Goal: Task Accomplishment & Management: Complete application form

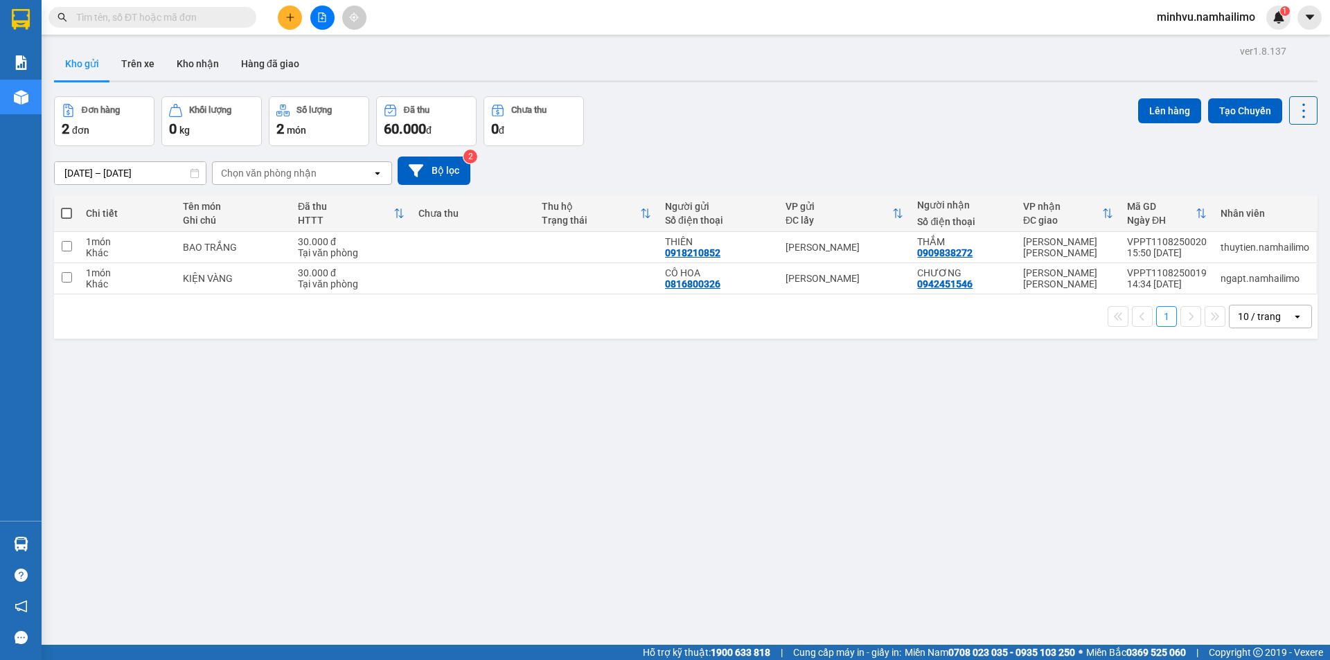
click at [287, 14] on icon "plus" at bounding box center [290, 17] width 10 height 10
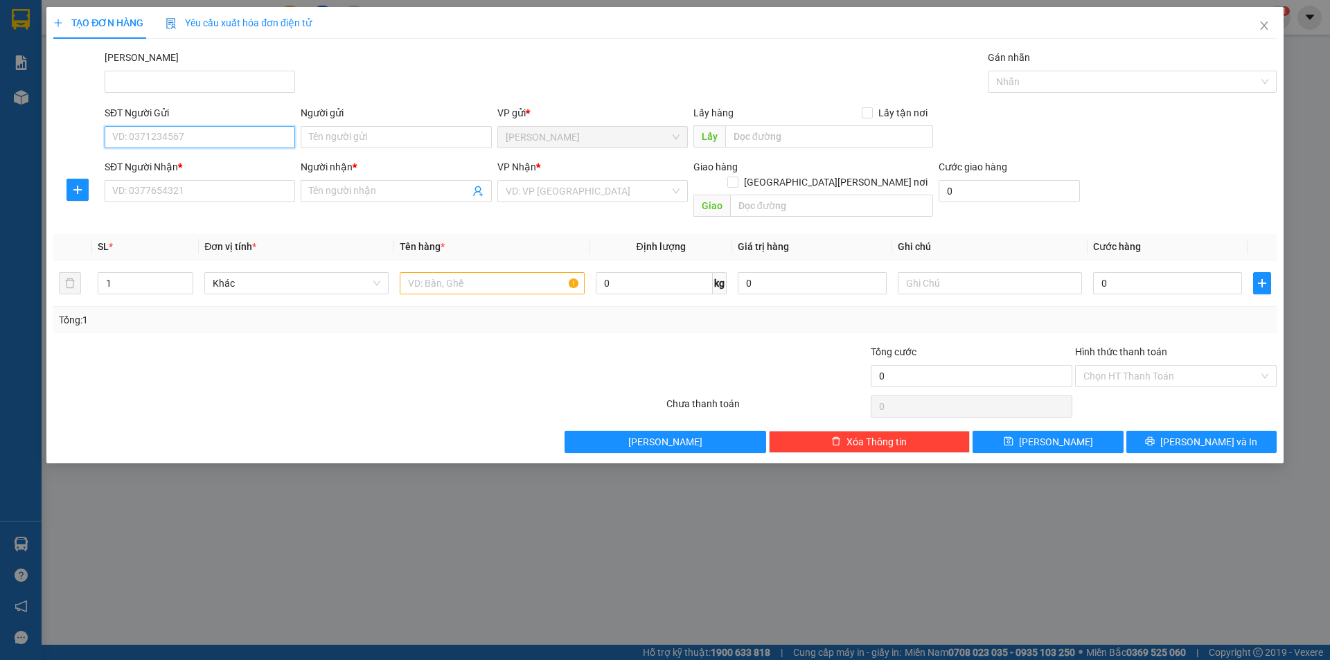
click at [229, 130] on input "SĐT Người Gửi" at bounding box center [200, 137] width 190 height 22
type input "0903683563"
click at [227, 159] on div "0903683563 - HƯNG" at bounding box center [200, 164] width 174 height 15
type input "HƯNG"
type input "0944388809"
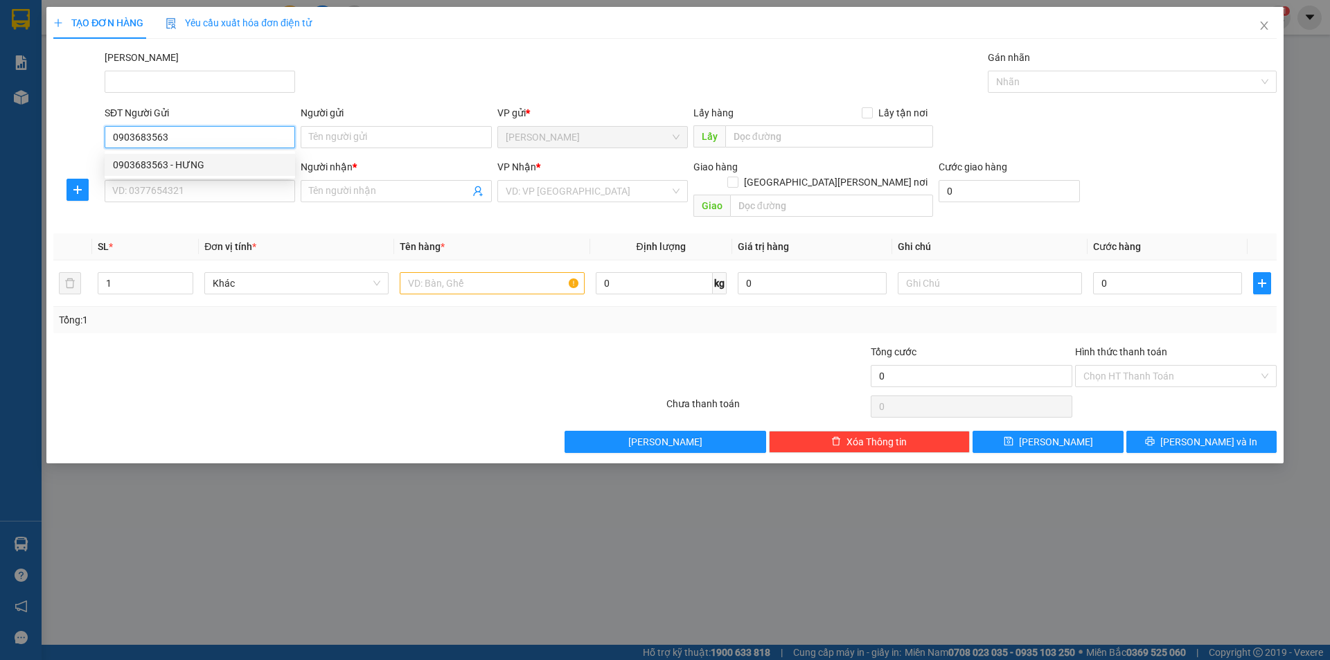
type input "TƯỜNG ANH"
type input "30.000"
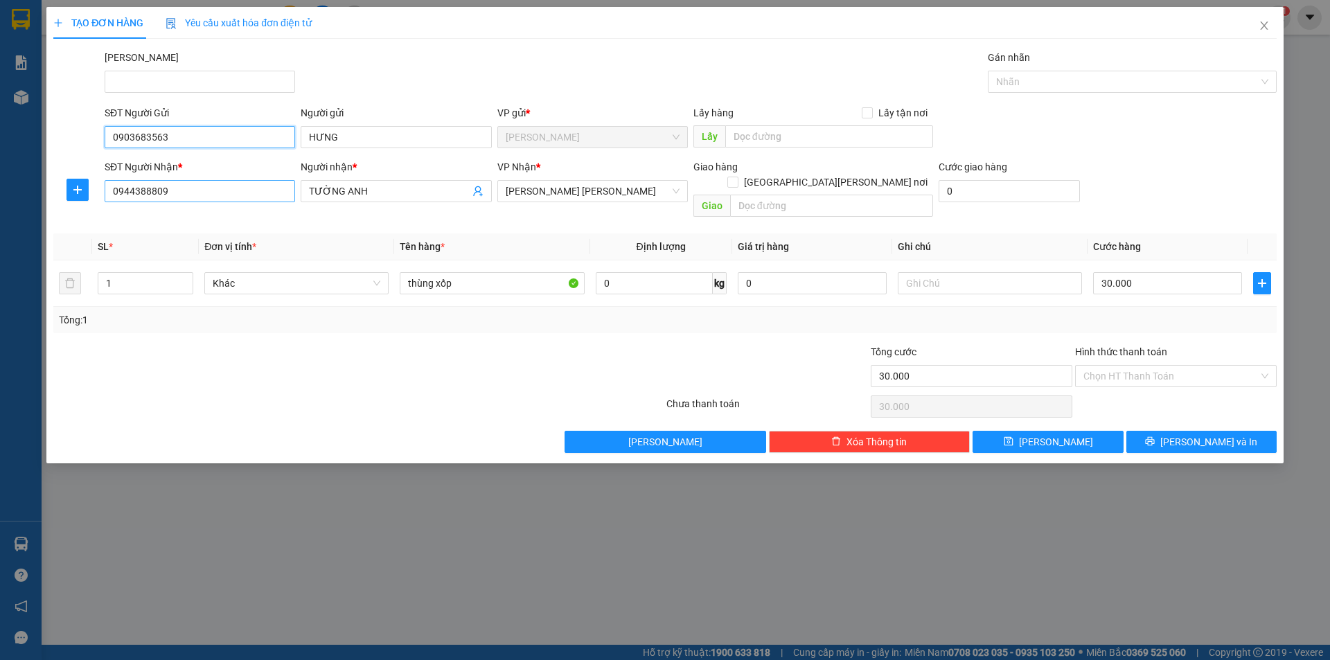
type input "0903683563"
click at [256, 188] on input "0944388809" at bounding box center [200, 191] width 190 height 22
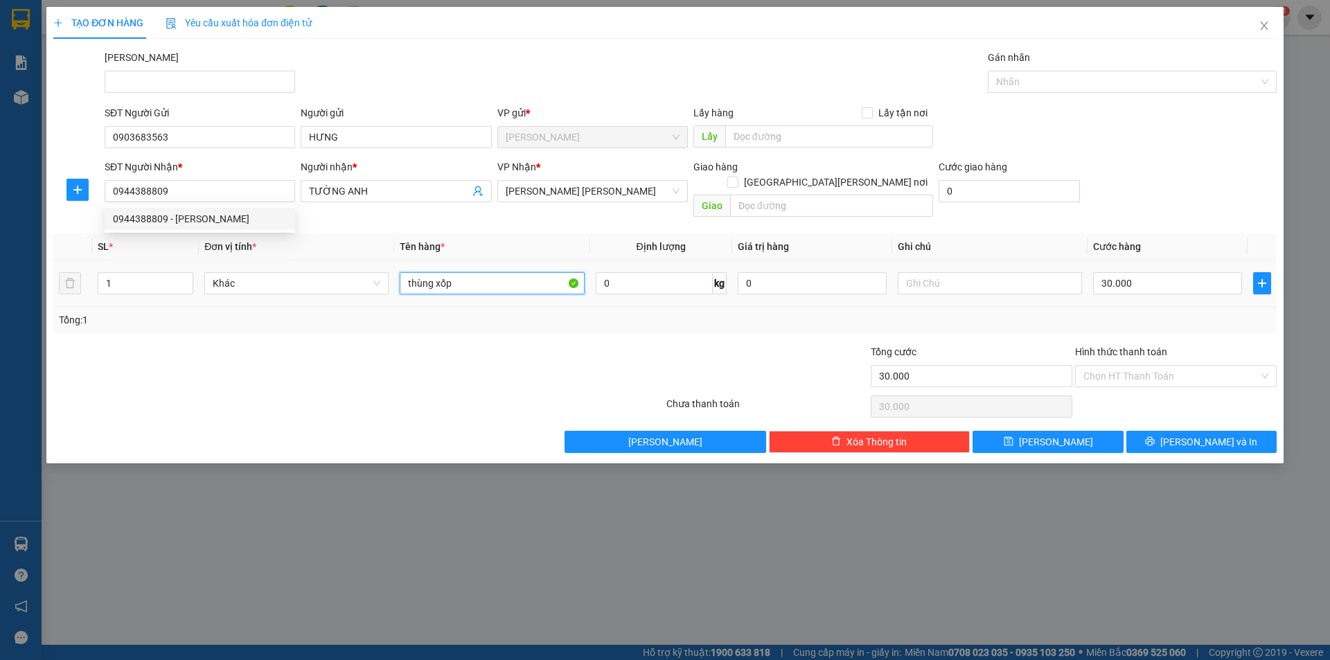
click at [499, 273] on input "thùng xốp" at bounding box center [492, 283] width 184 height 22
drag, startPoint x: 390, startPoint y: 294, endPoint x: 379, endPoint y: 304, distance: 15.2
click at [384, 294] on div "SL * Đơn vị tính * Tên hàng * Định [PERSON_NAME] trị hàng Ghi [PERSON_NAME] hàn…" at bounding box center [664, 283] width 1223 height 100
type input "1 thùng giấy"
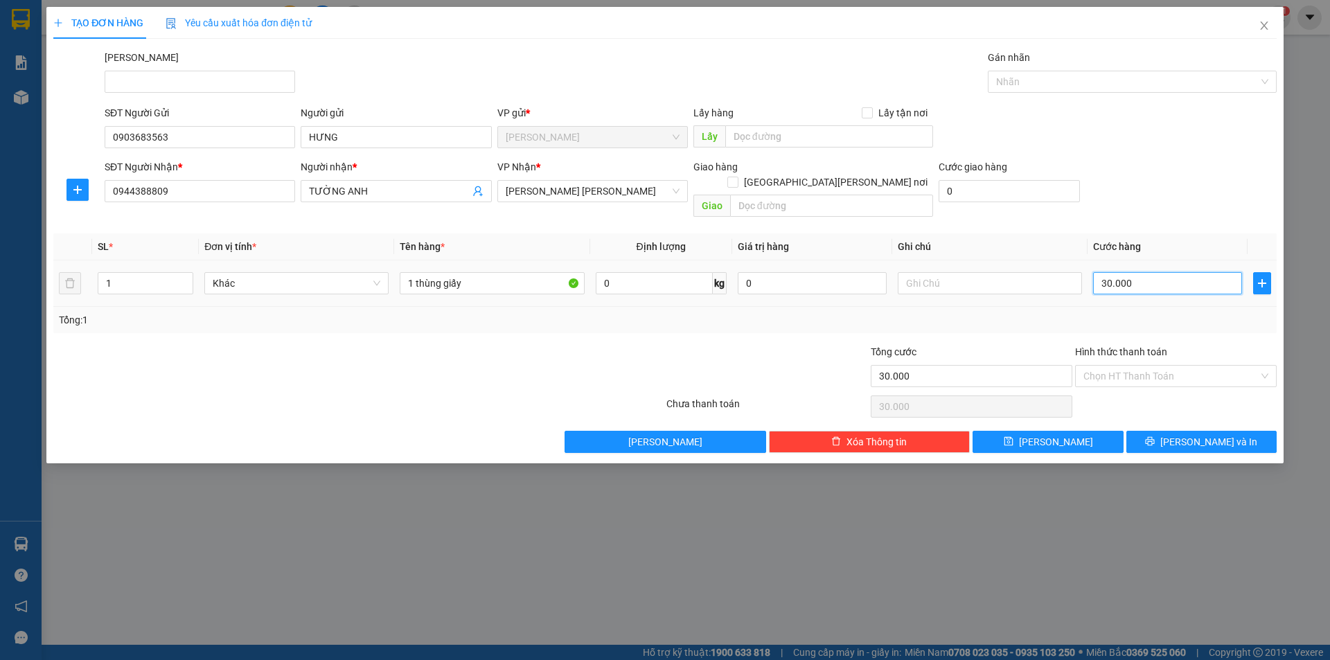
click at [1170, 272] on input "30.000" at bounding box center [1167, 283] width 149 height 22
click at [713, 344] on div at bounding box center [767, 368] width 204 height 48
click at [794, 272] on input "0" at bounding box center [812, 283] width 149 height 22
click at [933, 272] on input "text" at bounding box center [990, 283] width 184 height 22
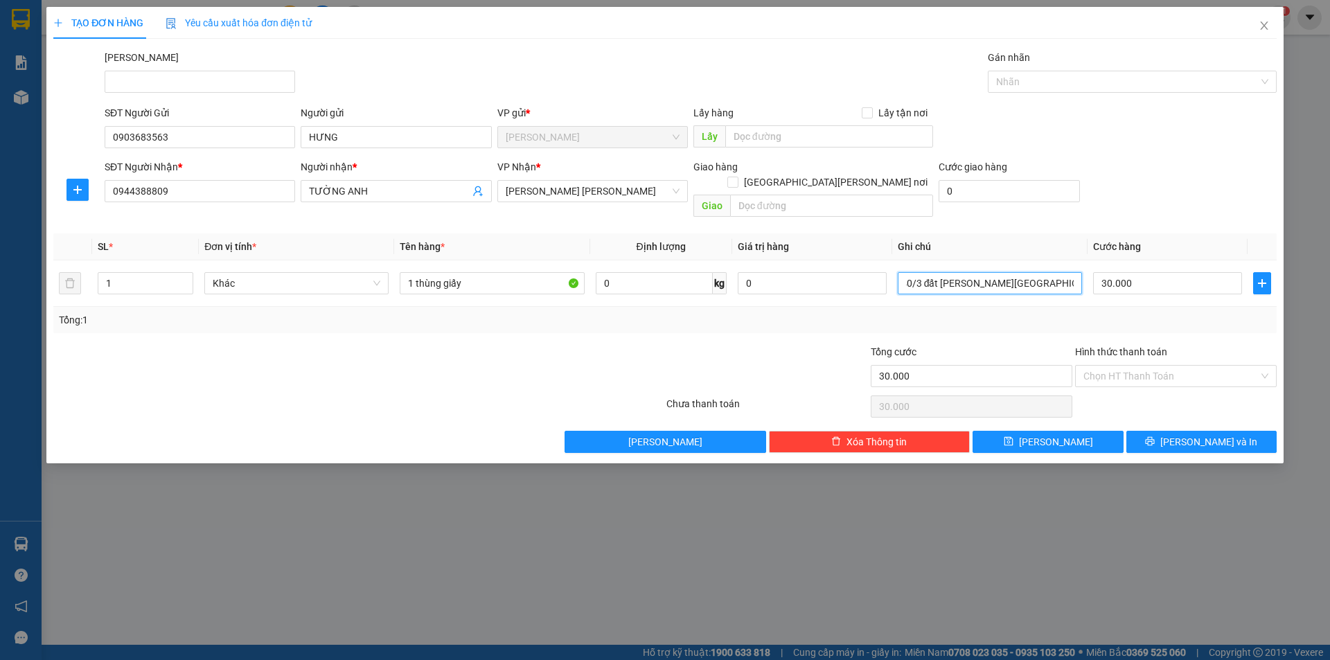
type input "40/3 đất [PERSON_NAME][GEOGRAPHIC_DATA][PERSON_NAME][PERSON_NAME]"
click at [459, 393] on div at bounding box center [358, 407] width 613 height 28
click at [1134, 368] on input "Hình thức thanh toán" at bounding box center [1170, 376] width 175 height 21
drag, startPoint x: 1131, startPoint y: 384, endPoint x: 812, endPoint y: 333, distance: 323.4
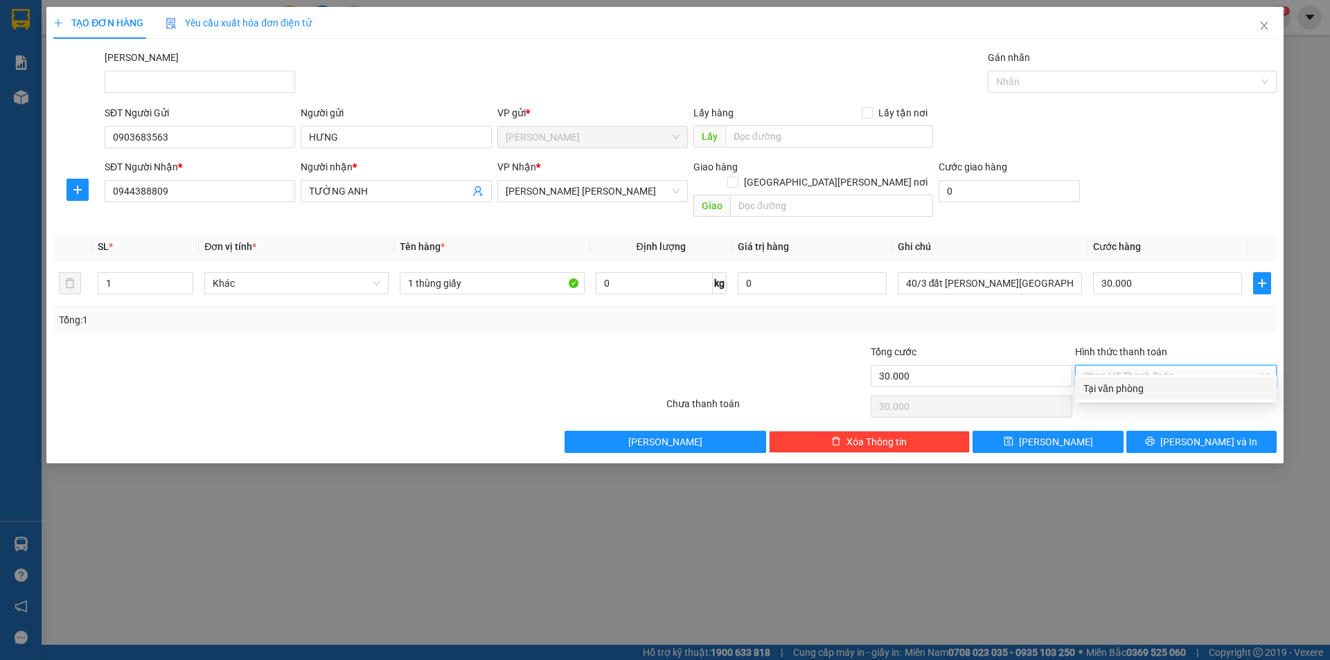
click at [1126, 383] on div "Tại văn phòng" at bounding box center [1175, 388] width 185 height 15
type input "0"
click at [736, 324] on div "Transit Pickup Surcharge Ids Transit Deliver Surcharge Ids Transit Deliver Surc…" at bounding box center [664, 251] width 1223 height 403
click at [1189, 431] on button "[PERSON_NAME] và In" at bounding box center [1201, 442] width 150 height 22
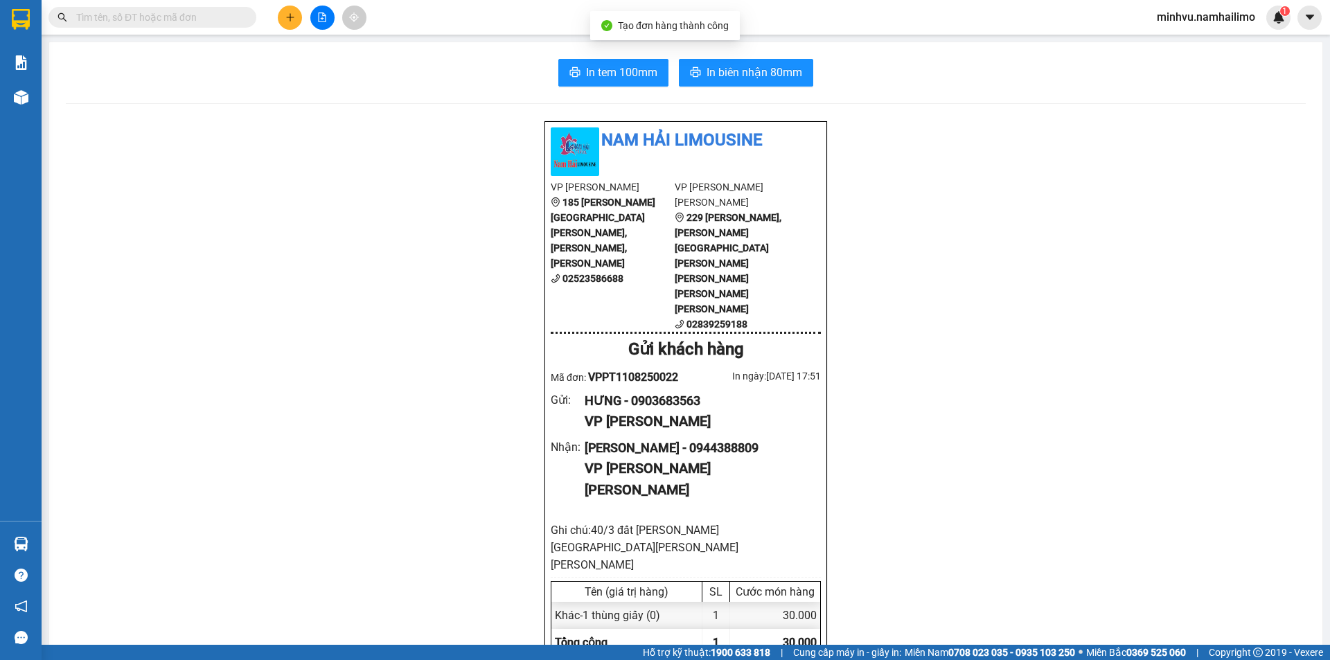
drag, startPoint x: 1042, startPoint y: 485, endPoint x: 713, endPoint y: 109, distance: 499.2
click at [716, 73] on span "In biên nhận 80mm" at bounding box center [755, 72] width 96 height 17
drag, startPoint x: 1024, startPoint y: 565, endPoint x: 1009, endPoint y: 547, distance: 24.1
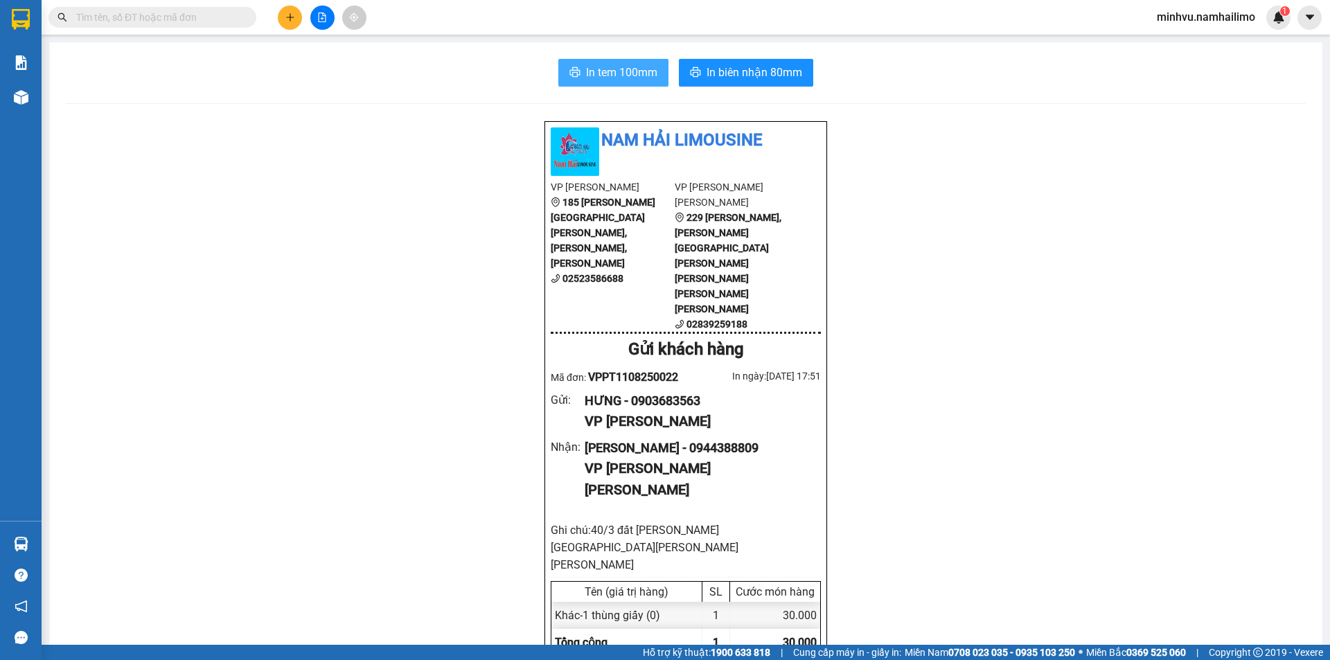
drag, startPoint x: 585, startPoint y: 66, endPoint x: 1032, endPoint y: 274, distance: 493.0
click at [587, 66] on span "In tem 100mm" at bounding box center [621, 72] width 71 height 17
click at [214, 20] on input "text" at bounding box center [157, 17] width 163 height 15
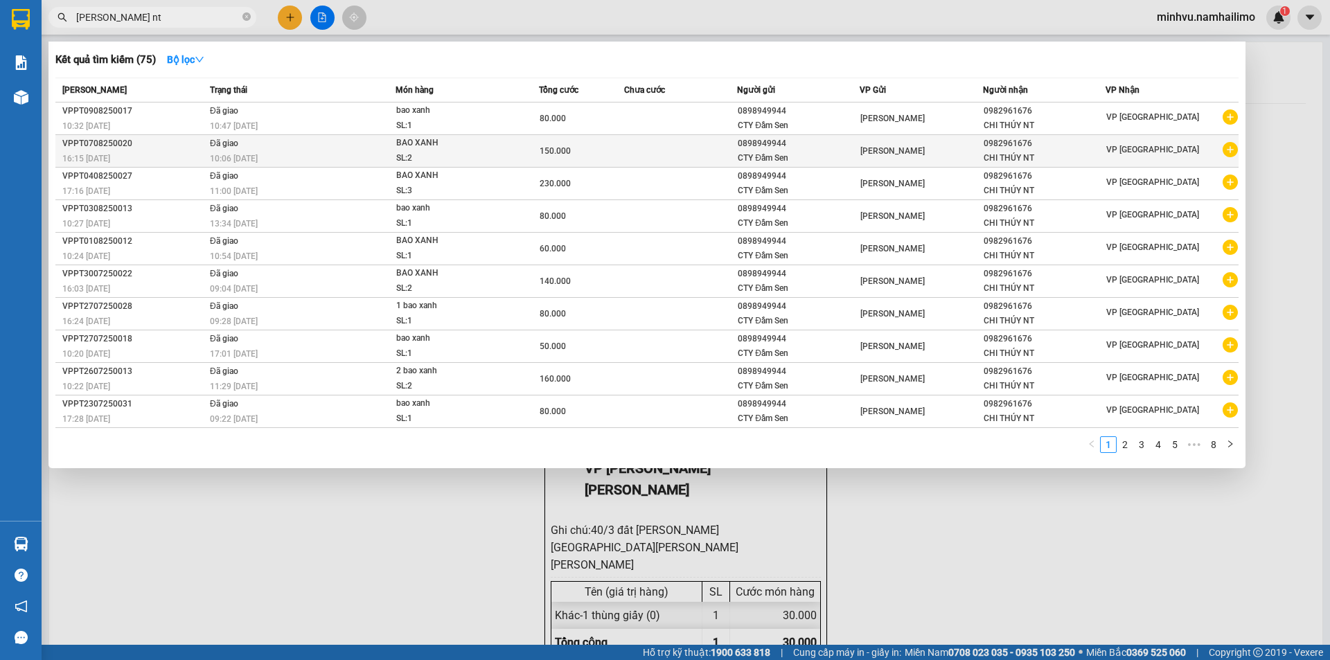
type input "[PERSON_NAME] nt"
click at [1227, 152] on icon "plus-circle" at bounding box center [1230, 149] width 15 height 15
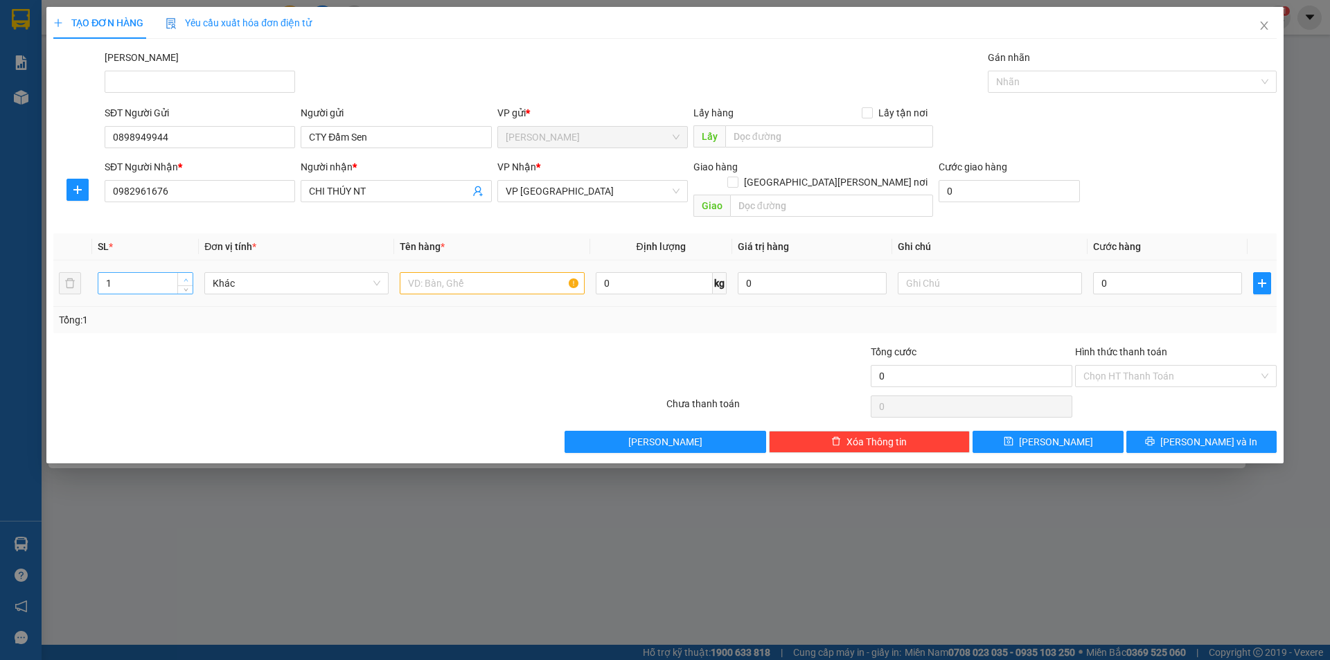
type input "2"
click at [186, 278] on icon "up" at bounding box center [186, 279] width 4 height 3
drag, startPoint x: 460, startPoint y: 278, endPoint x: 466, endPoint y: 274, distance: 7.9
click at [460, 276] on input "text" at bounding box center [492, 283] width 184 height 22
type input "2 bao xanh"
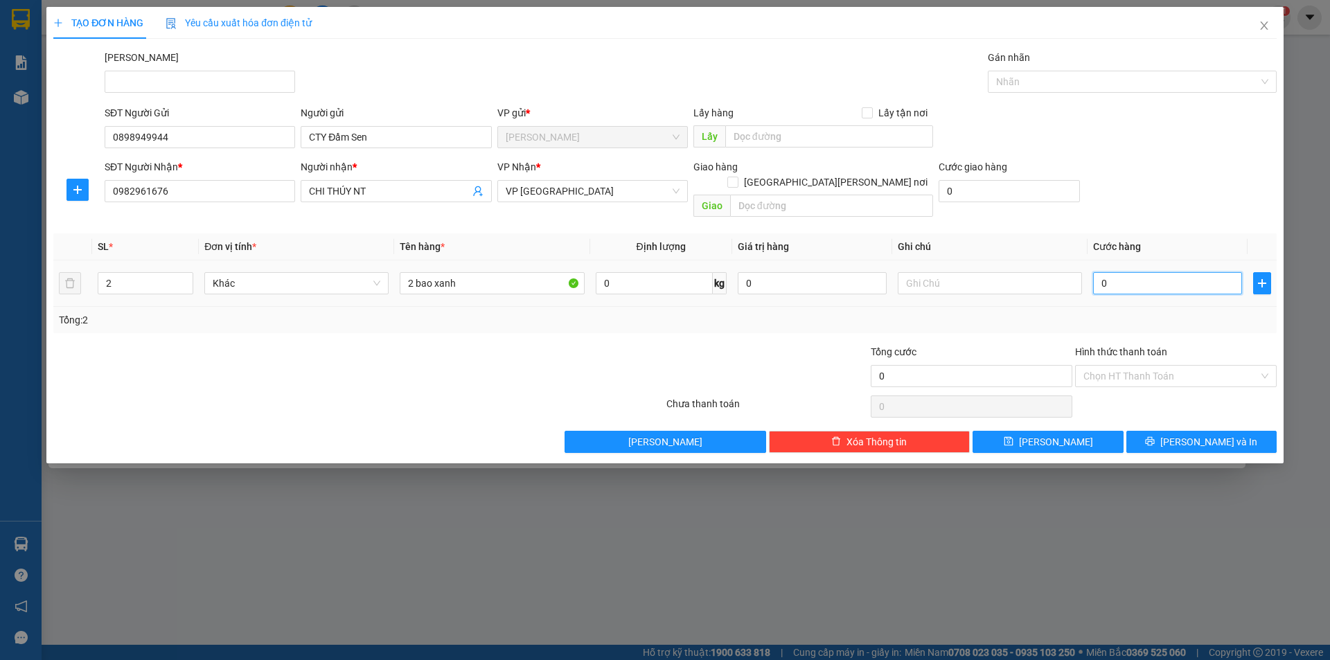
click at [1126, 272] on input "0" at bounding box center [1167, 283] width 149 height 22
type input "1"
type input "18"
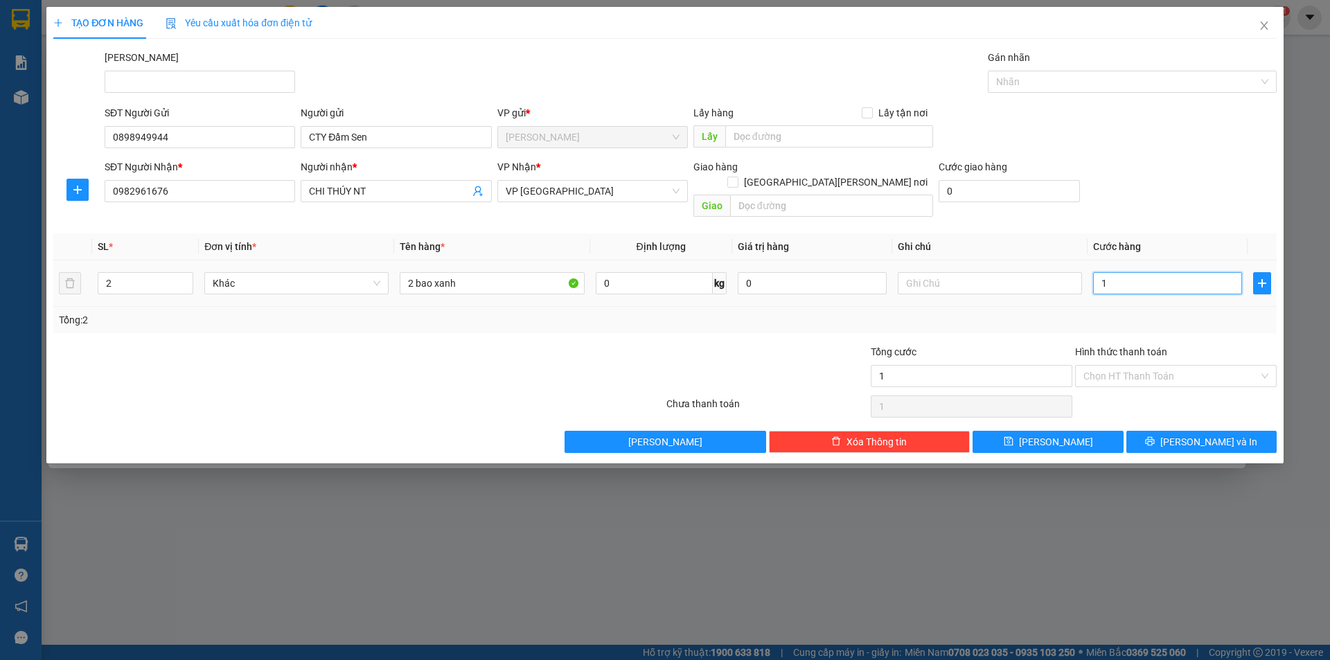
type input "18"
type input "180"
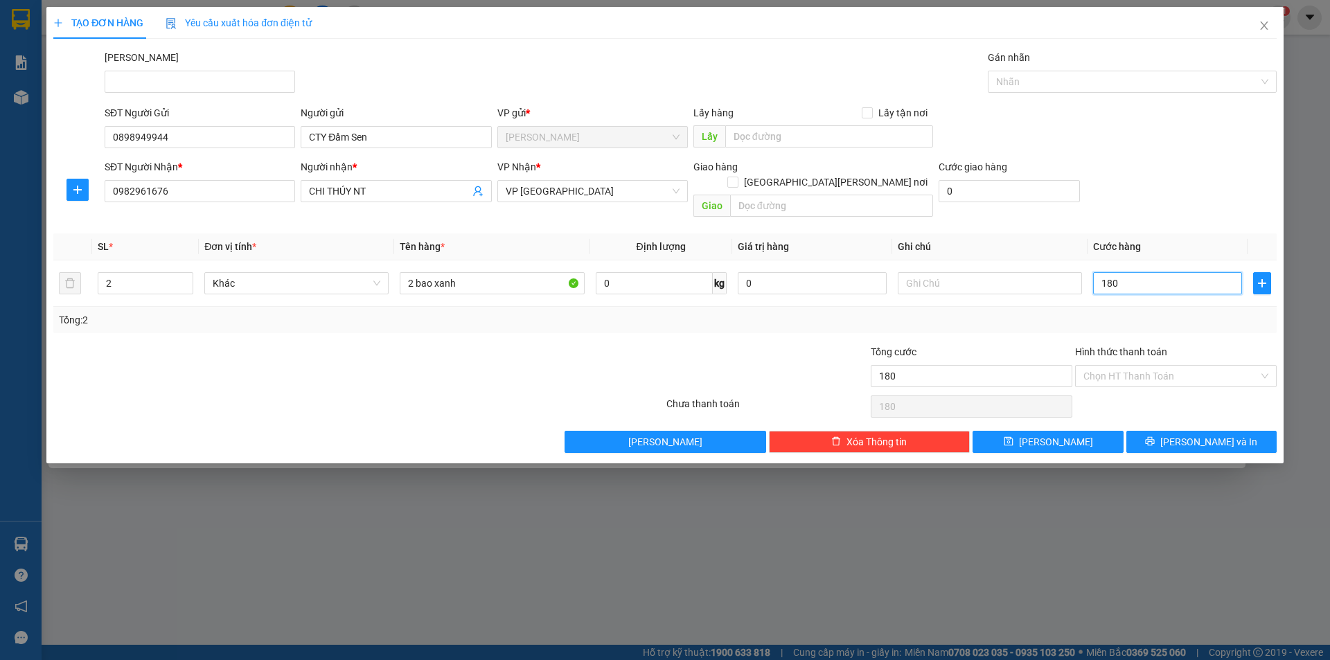
type input "18"
type input "1"
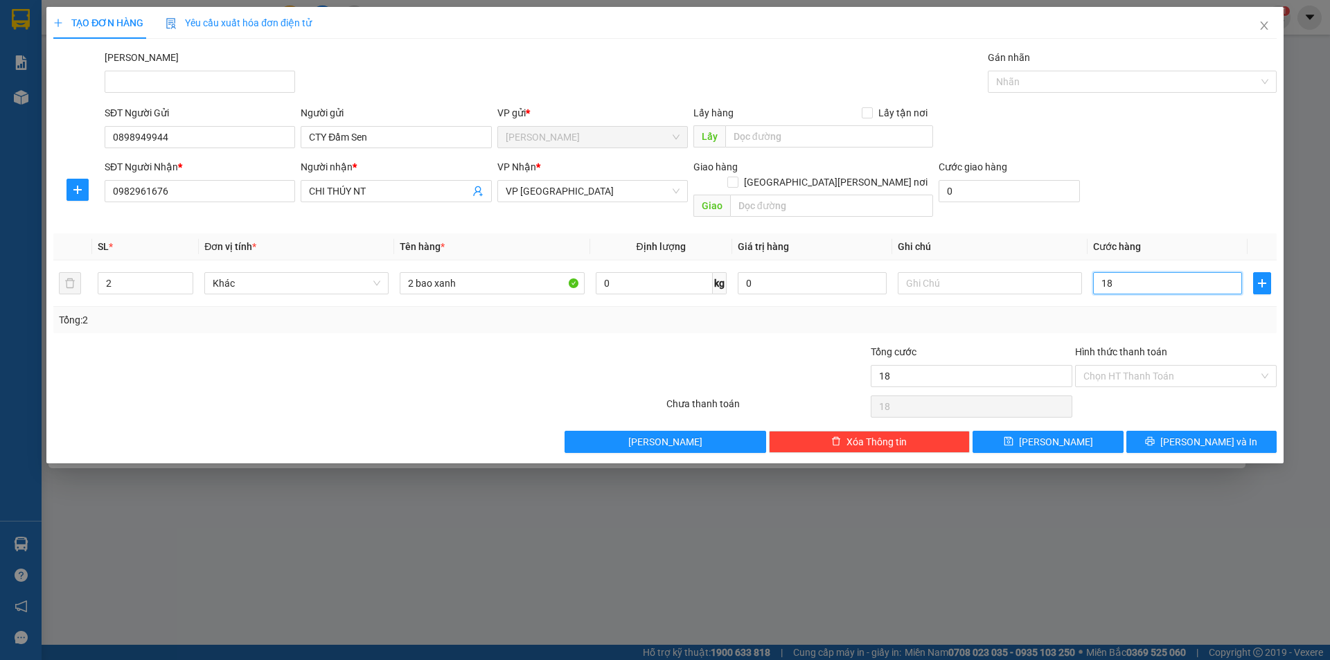
type input "1"
type input "16"
type input "160"
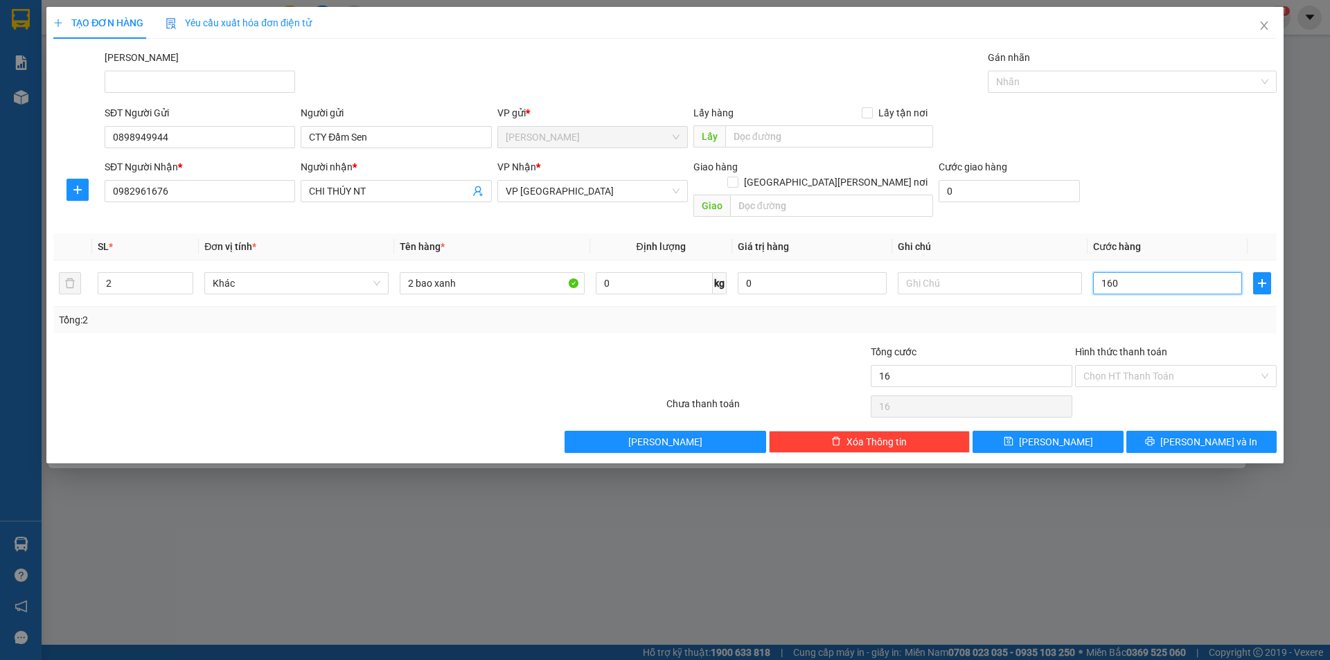
type input "160"
type input "160.000"
click at [569, 332] on div "Transit Pickup Surcharge Ids Transit Deliver Surcharge Ids Transit Deliver Surc…" at bounding box center [664, 251] width 1223 height 403
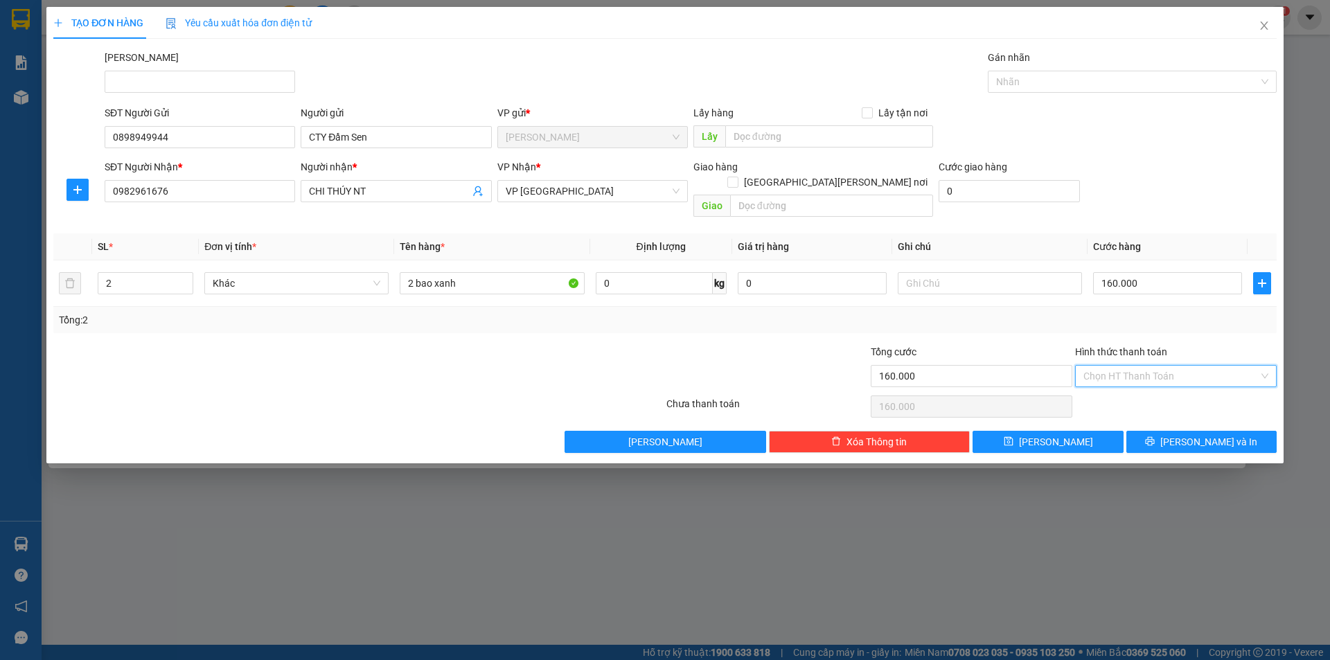
drag, startPoint x: 1117, startPoint y: 369, endPoint x: 1108, endPoint y: 399, distance: 32.0
click at [1116, 368] on input "Hình thức thanh toán" at bounding box center [1170, 376] width 175 height 21
drag, startPoint x: 1128, startPoint y: 393, endPoint x: 744, endPoint y: 363, distance: 385.6
click at [1126, 393] on div "Tại văn phòng" at bounding box center [1175, 388] width 185 height 15
type input "0"
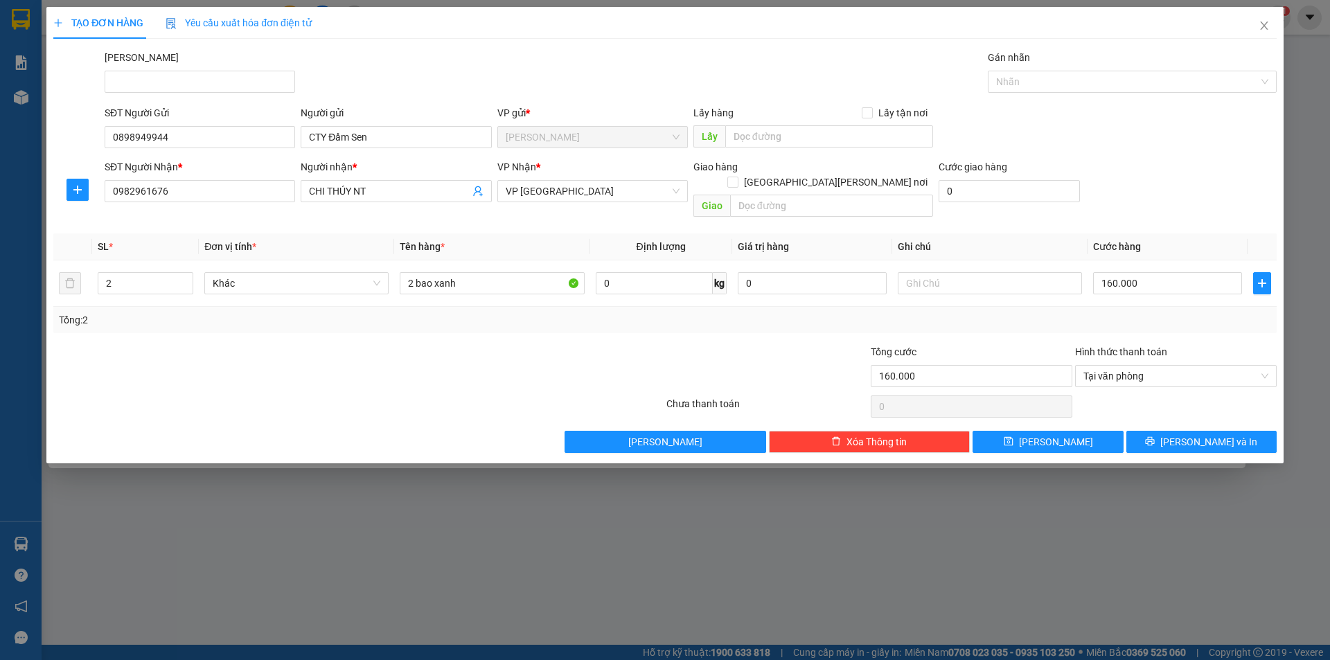
drag, startPoint x: 731, startPoint y: 338, endPoint x: 821, endPoint y: 345, distance: 89.6
click at [734, 344] on div at bounding box center [767, 368] width 204 height 48
click at [1166, 431] on button "[PERSON_NAME] và In" at bounding box center [1201, 442] width 150 height 22
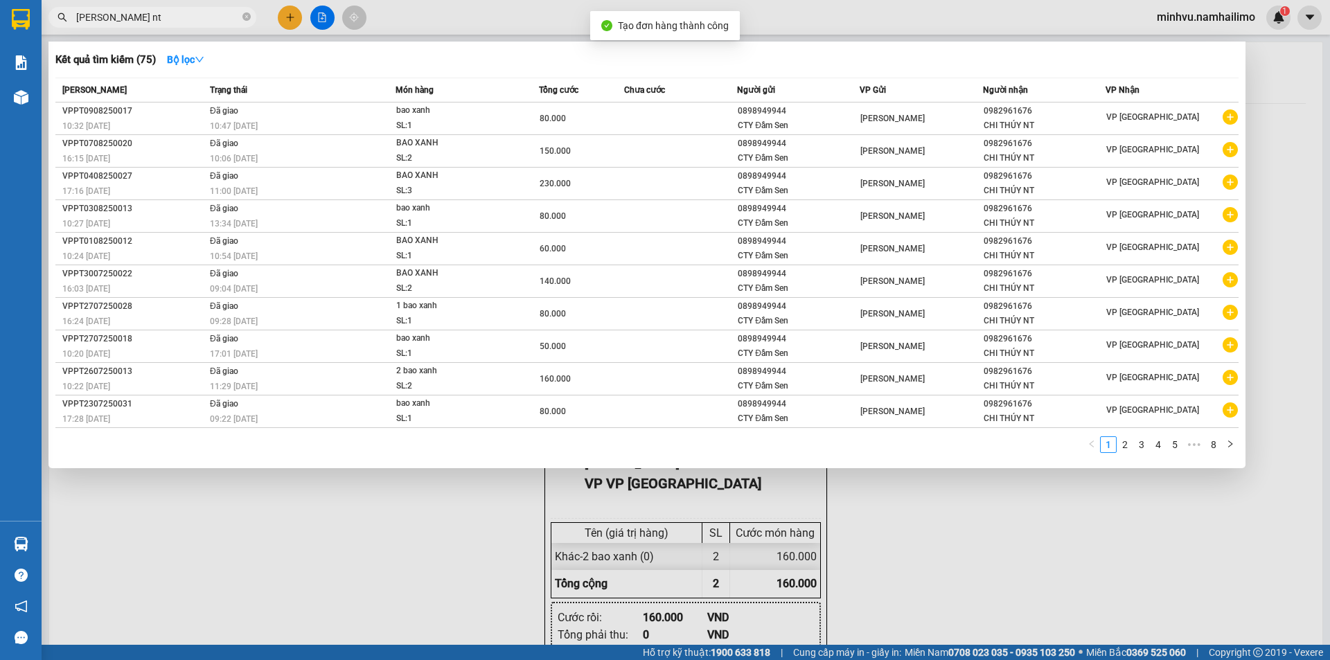
drag, startPoint x: 1033, startPoint y: 532, endPoint x: 1024, endPoint y: 529, distance: 9.4
click at [1024, 529] on div at bounding box center [665, 330] width 1330 height 660
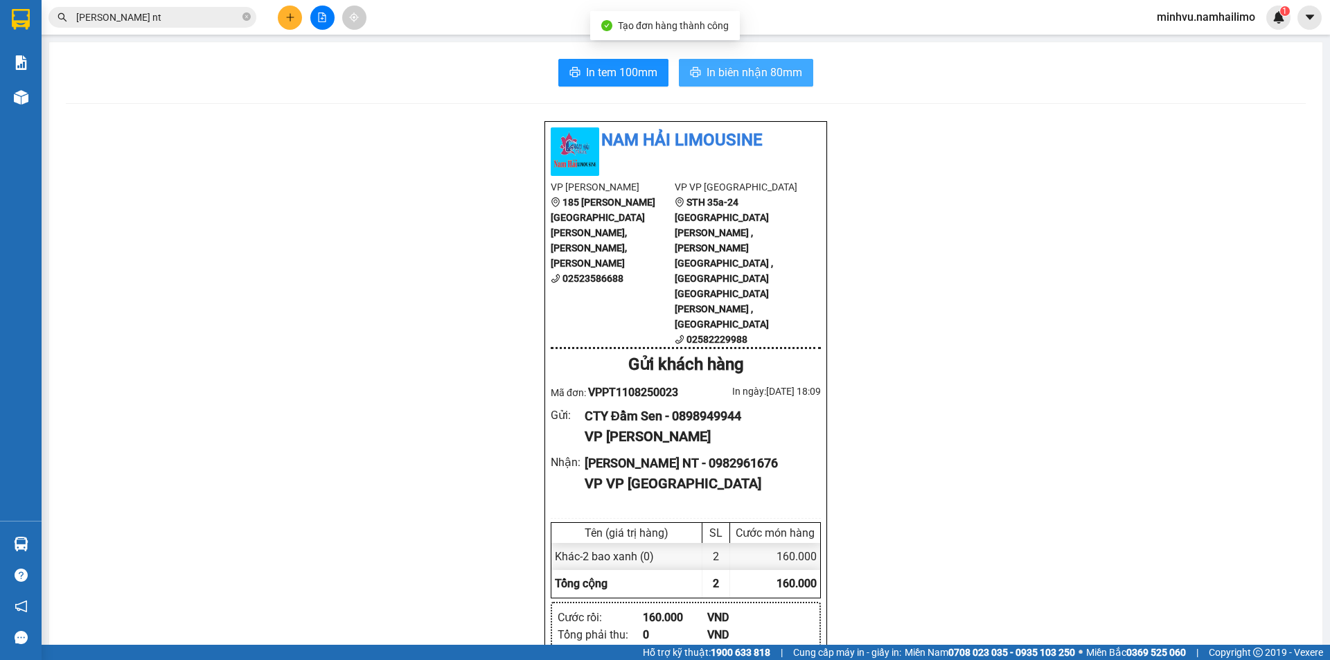
click at [707, 60] on button "In biên nhận 80mm" at bounding box center [746, 73] width 134 height 28
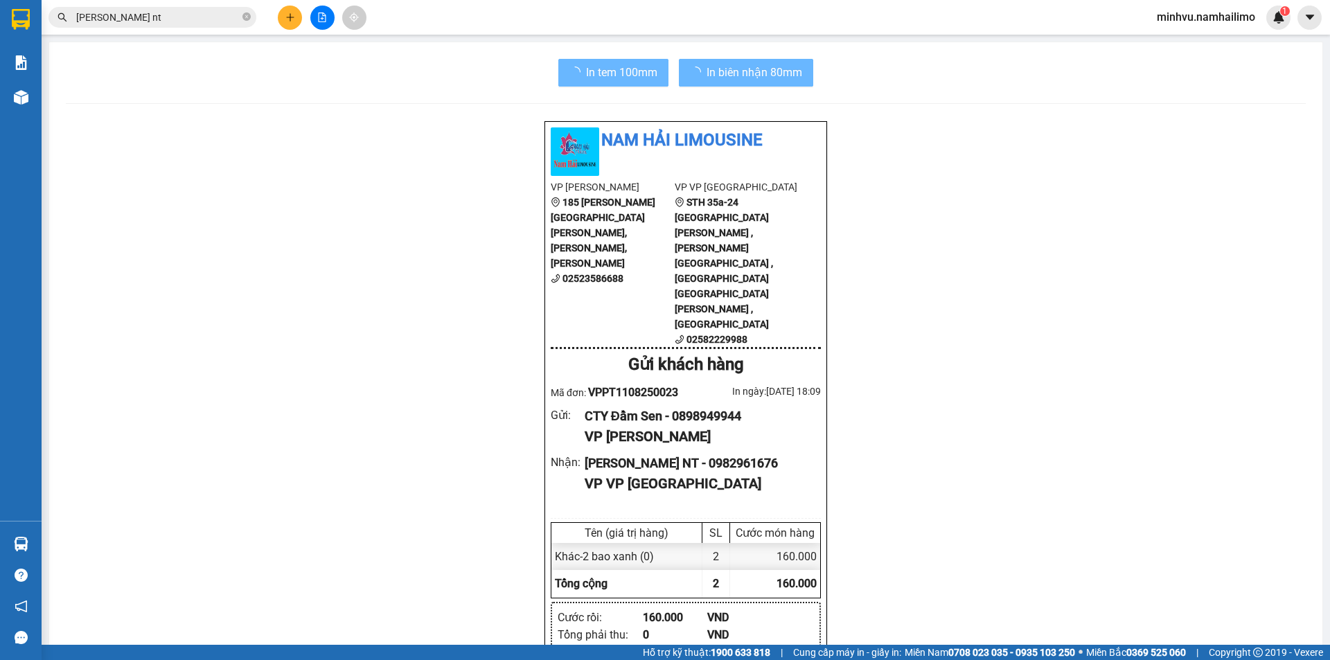
drag, startPoint x: 1021, startPoint y: 571, endPoint x: 992, endPoint y: 544, distance: 39.7
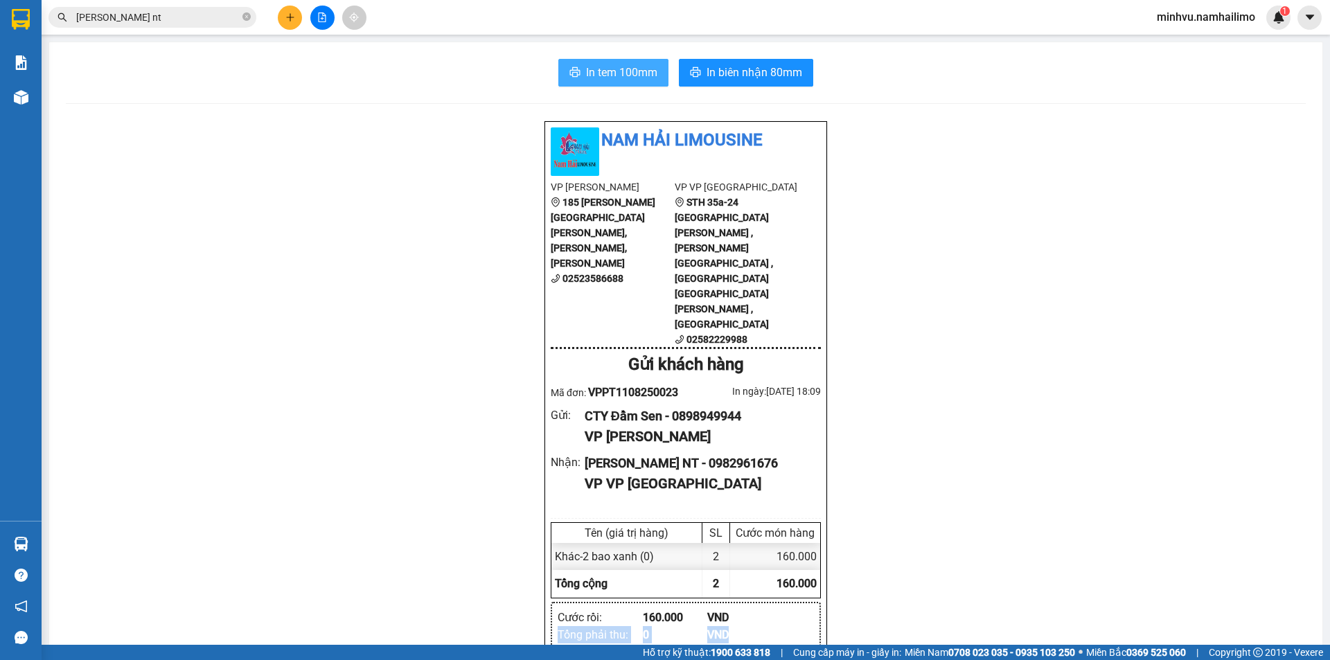
click at [629, 77] on span "In tem 100mm" at bounding box center [621, 72] width 71 height 17
click at [199, 22] on input "[PERSON_NAME] nt" at bounding box center [157, 17] width 163 height 15
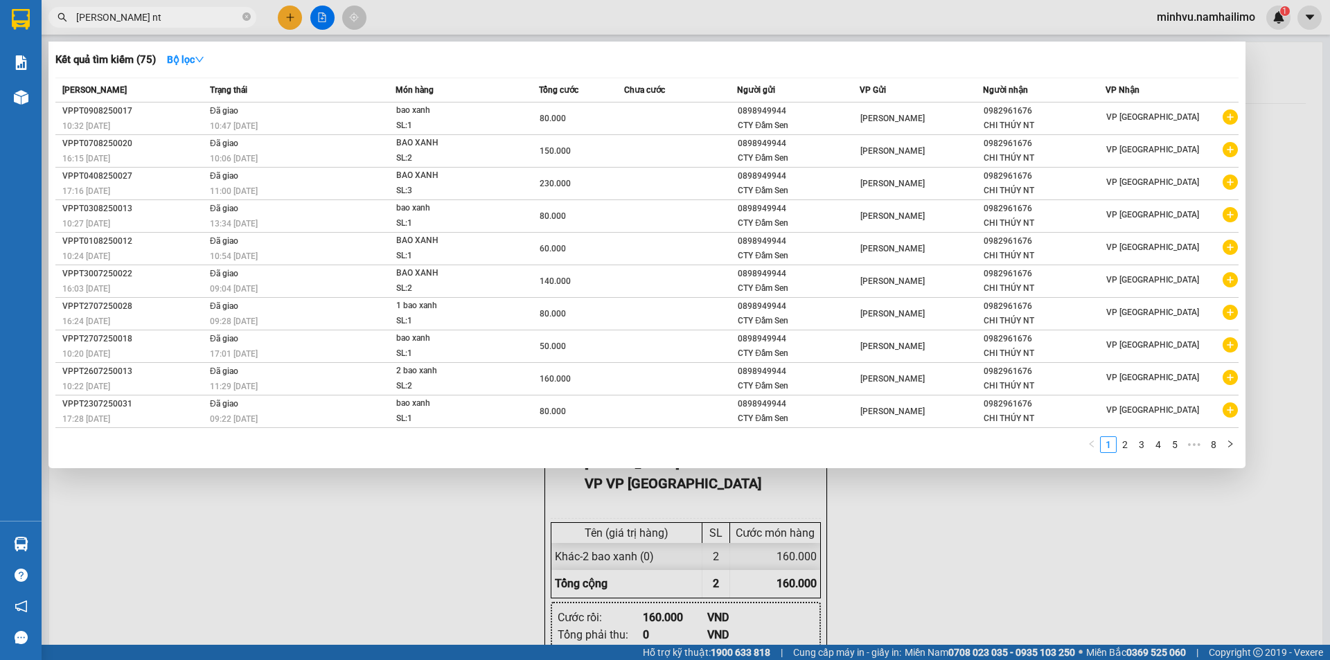
click at [199, 22] on input "[PERSON_NAME] nt" at bounding box center [157, 17] width 163 height 15
click at [200, 22] on input "[PERSON_NAME] nt" at bounding box center [157, 17] width 163 height 15
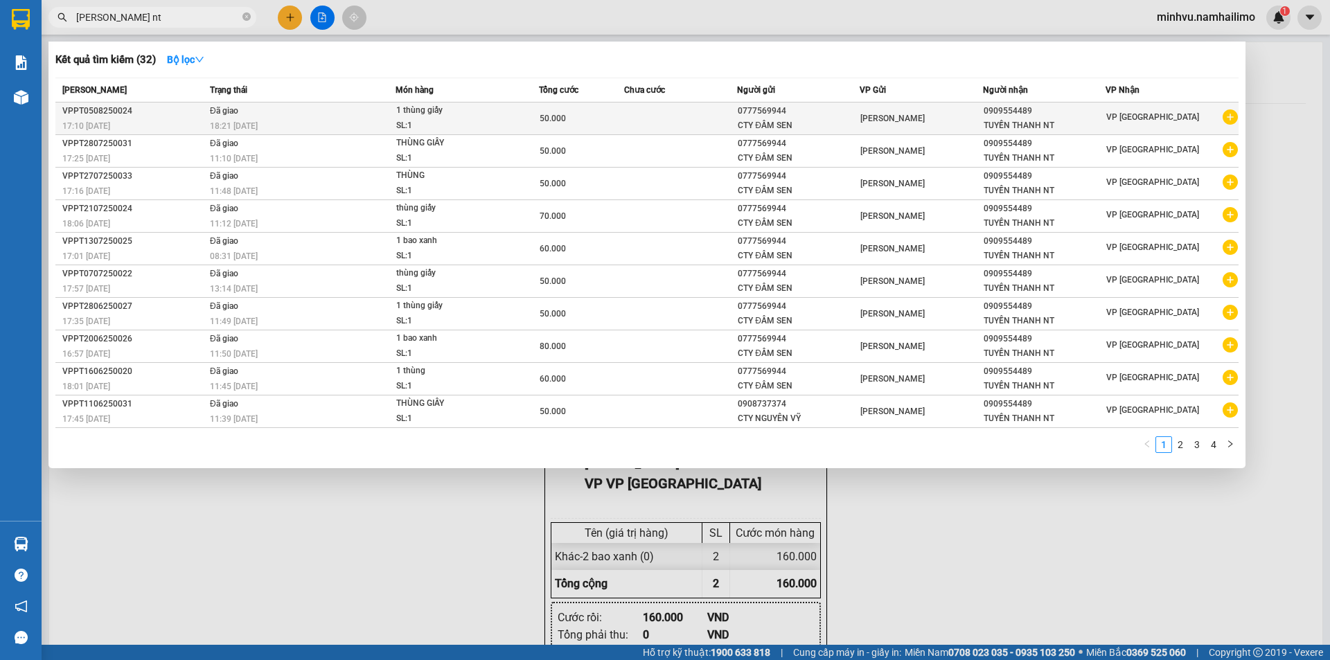
type input "[PERSON_NAME] nt"
click at [1229, 115] on icon "plus-circle" at bounding box center [1230, 116] width 15 height 15
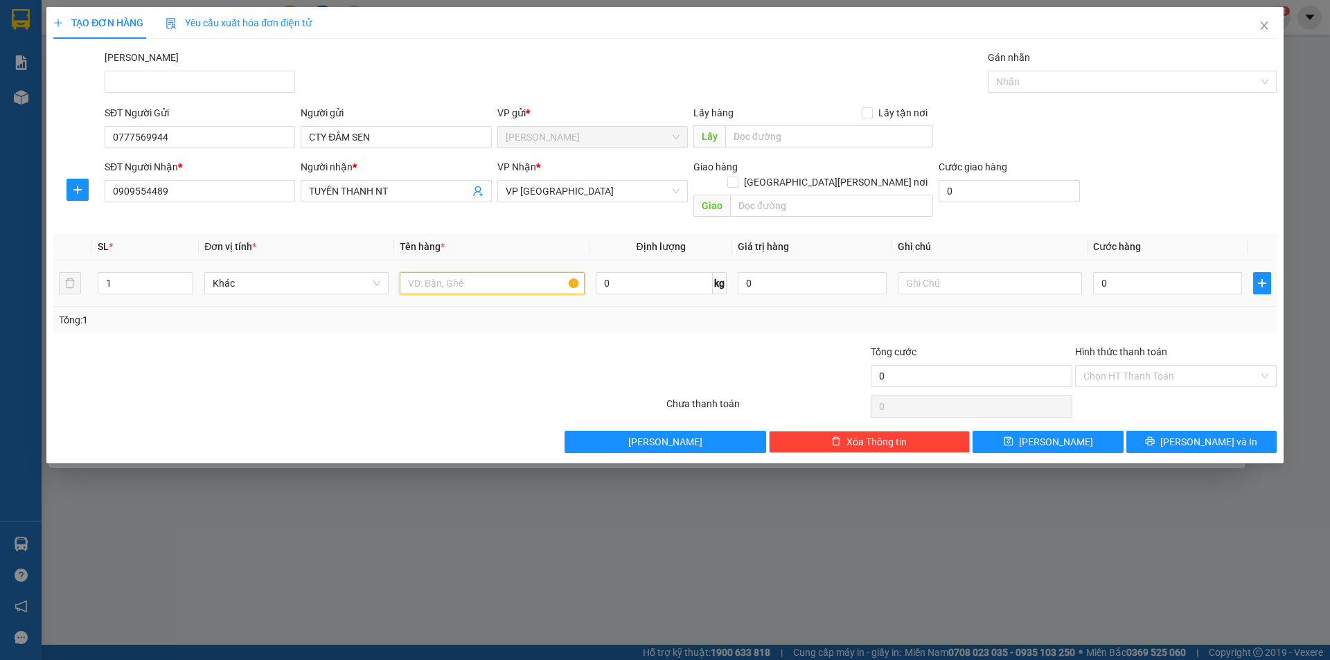
click at [465, 272] on input "text" at bounding box center [492, 283] width 184 height 22
type input "1 thùng giấy"
click at [1120, 272] on input "0" at bounding box center [1167, 283] width 149 height 22
type input "4"
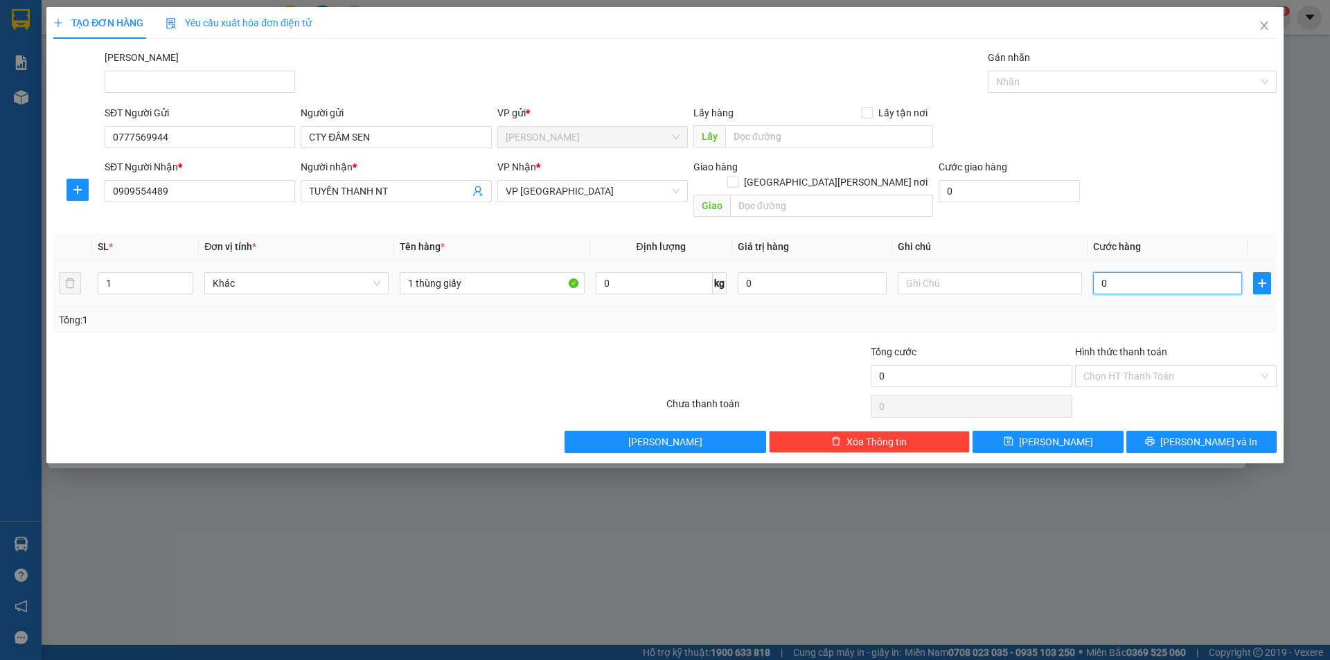
type input "4"
type input "40"
type input "40.000"
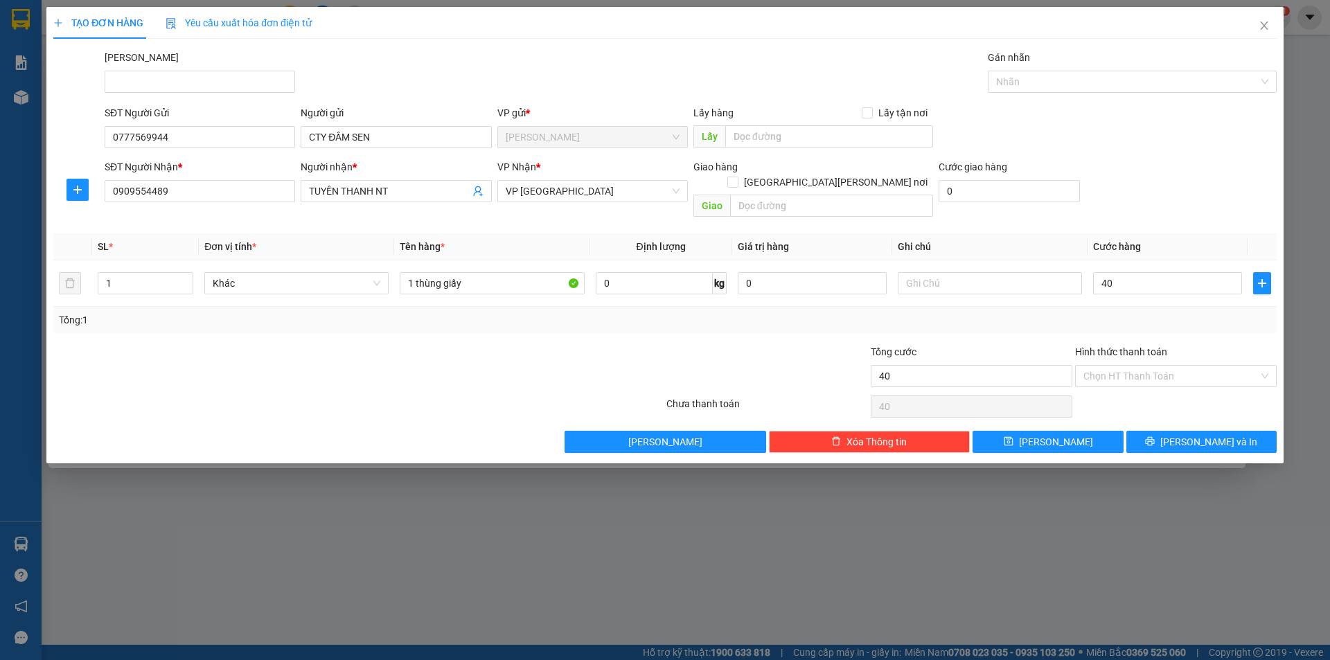
type input "40.000"
drag, startPoint x: 607, startPoint y: 339, endPoint x: 831, endPoint y: 349, distance: 223.9
click at [609, 344] on div at bounding box center [563, 368] width 204 height 48
click at [1137, 369] on input "Hình thức thanh toán" at bounding box center [1170, 376] width 175 height 21
click at [1144, 392] on div "Tại văn phòng" at bounding box center [1175, 388] width 185 height 15
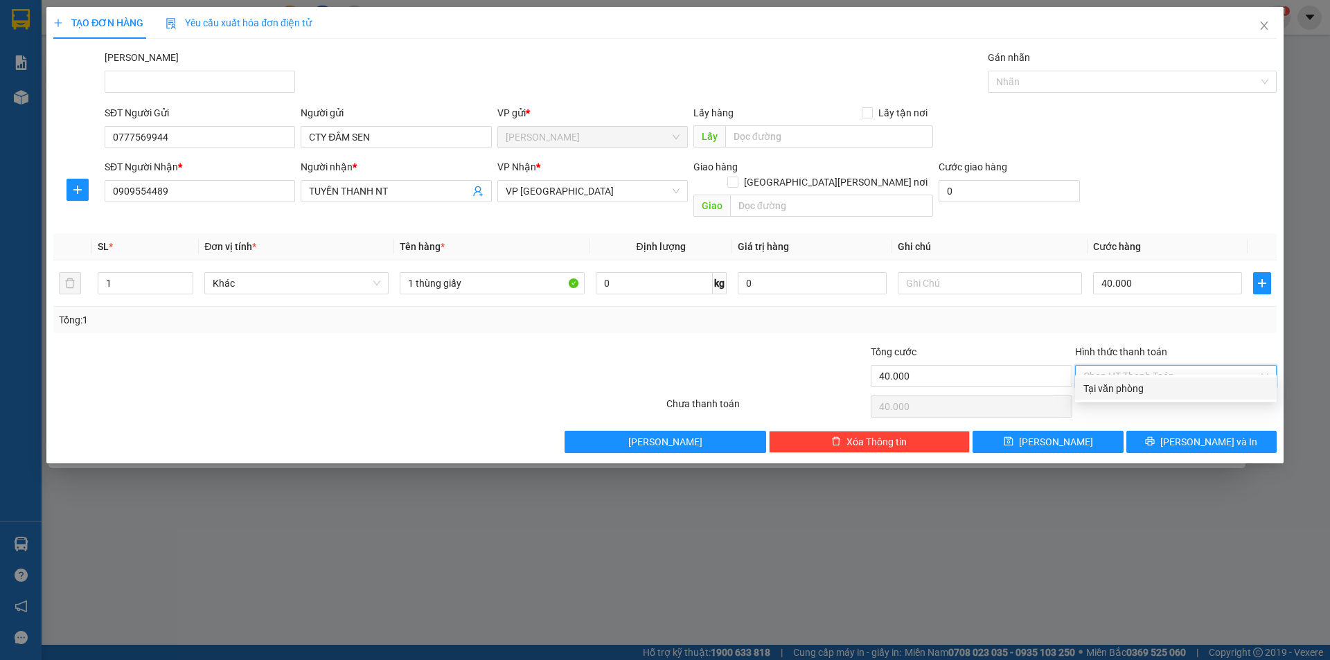
type input "0"
click at [1194, 434] on span "[PERSON_NAME] và In" at bounding box center [1208, 441] width 97 height 15
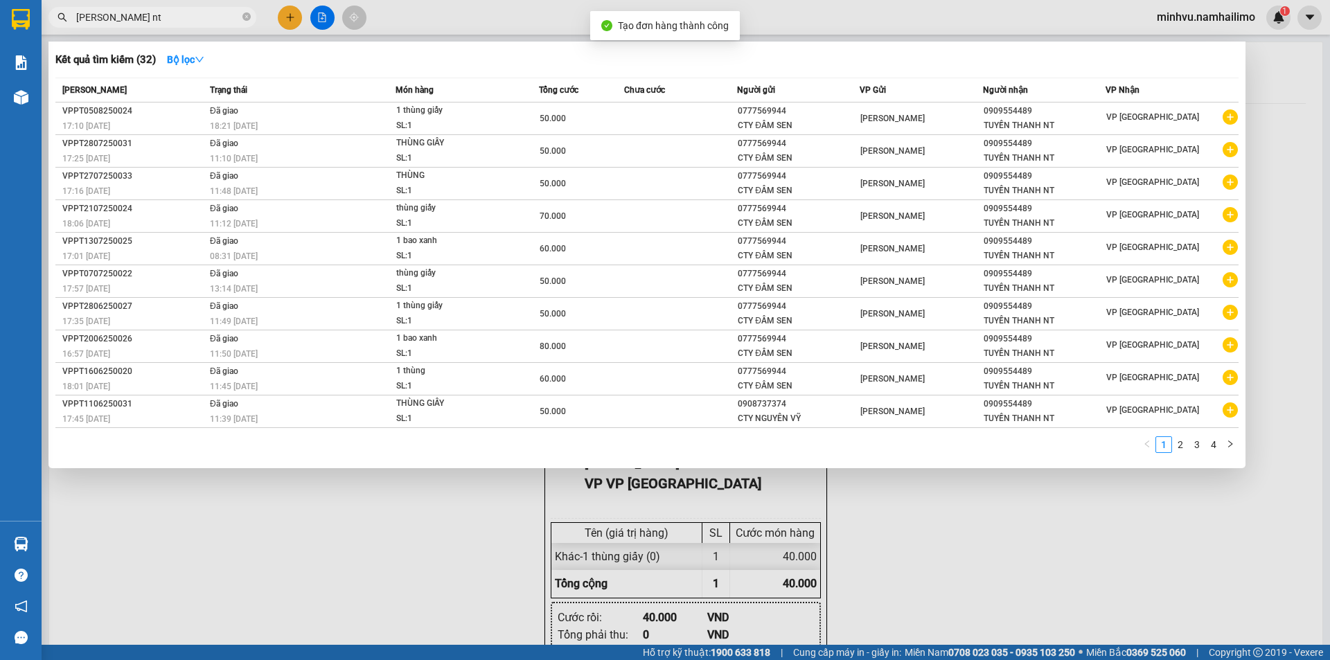
drag, startPoint x: 882, startPoint y: 594, endPoint x: 874, endPoint y: 507, distance: 87.0
click at [882, 587] on div at bounding box center [665, 330] width 1330 height 660
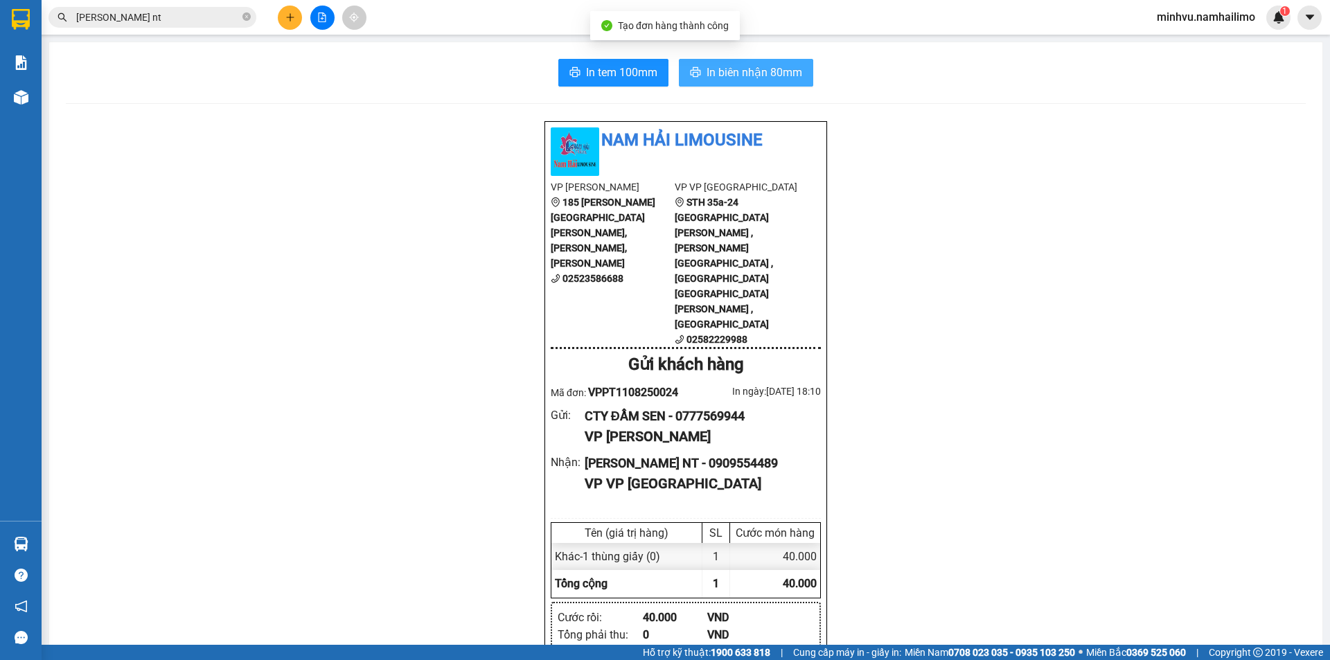
drag, startPoint x: 731, startPoint y: 80, endPoint x: 751, endPoint y: 87, distance: 20.6
click at [732, 80] on span "In biên nhận 80mm" at bounding box center [755, 72] width 96 height 17
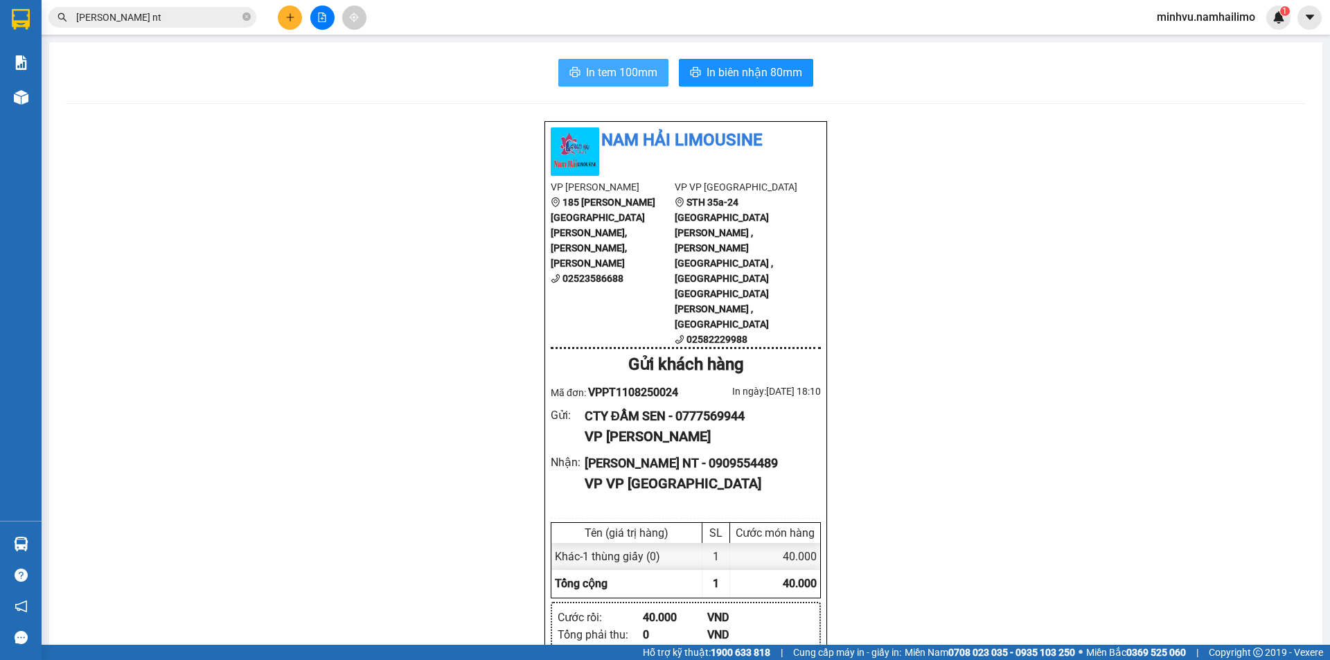
drag, startPoint x: 640, startPoint y: 84, endPoint x: 657, endPoint y: 82, distance: 17.4
click at [641, 84] on button "In tem 100mm" at bounding box center [613, 73] width 110 height 28
drag, startPoint x: 251, startPoint y: 170, endPoint x: 244, endPoint y: 148, distance: 23.2
click at [42, 111] on main "In tem 100mm In [PERSON_NAME] 80mm Nam Hải Limousine VP [PERSON_NAME] 185 [PERS…" at bounding box center [665, 322] width 1330 height 645
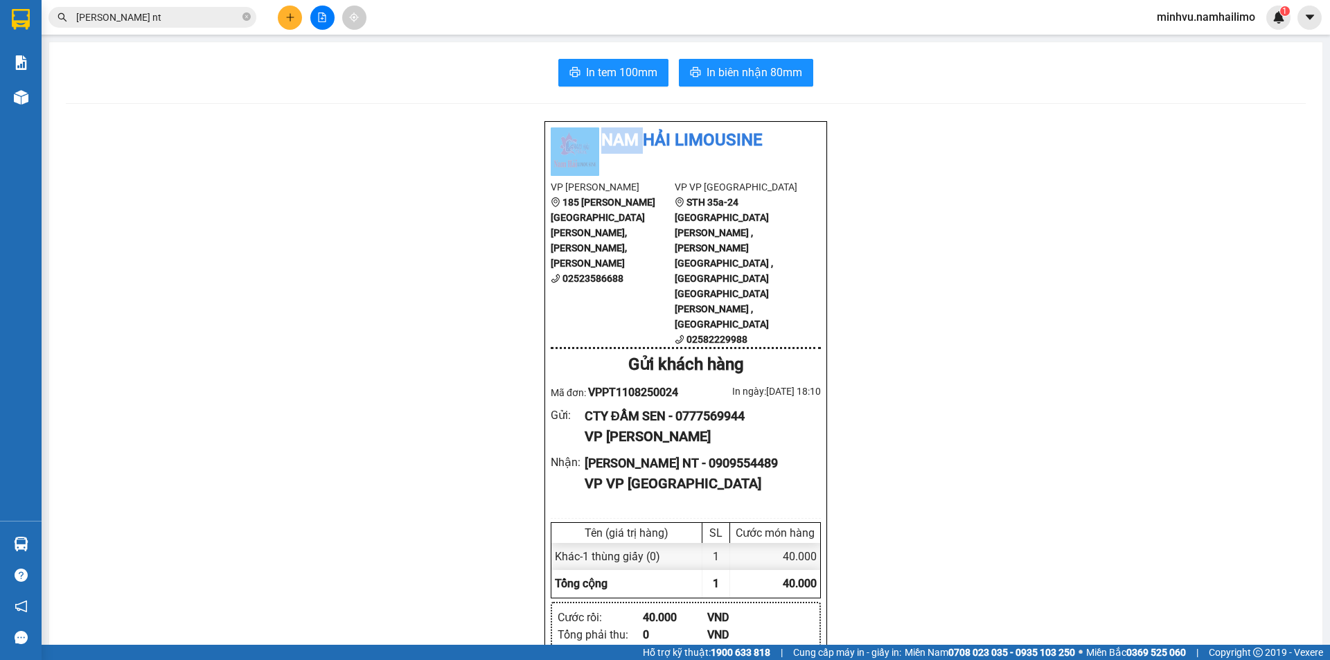
drag, startPoint x: 42, startPoint y: 111, endPoint x: 31, endPoint y: 110, distance: 11.1
click at [42, 109] on main "In tem 100mm In [PERSON_NAME] 80mm Nam Hải Limousine VP [PERSON_NAME] 185 [PERS…" at bounding box center [665, 322] width 1330 height 645
drag, startPoint x: 31, startPoint y: 110, endPoint x: 26, endPoint y: 102, distance: 10.0
click at [27, 104] on div "Kho hàng mới" at bounding box center [21, 97] width 42 height 35
click at [26, 102] on img at bounding box center [21, 97] width 15 height 15
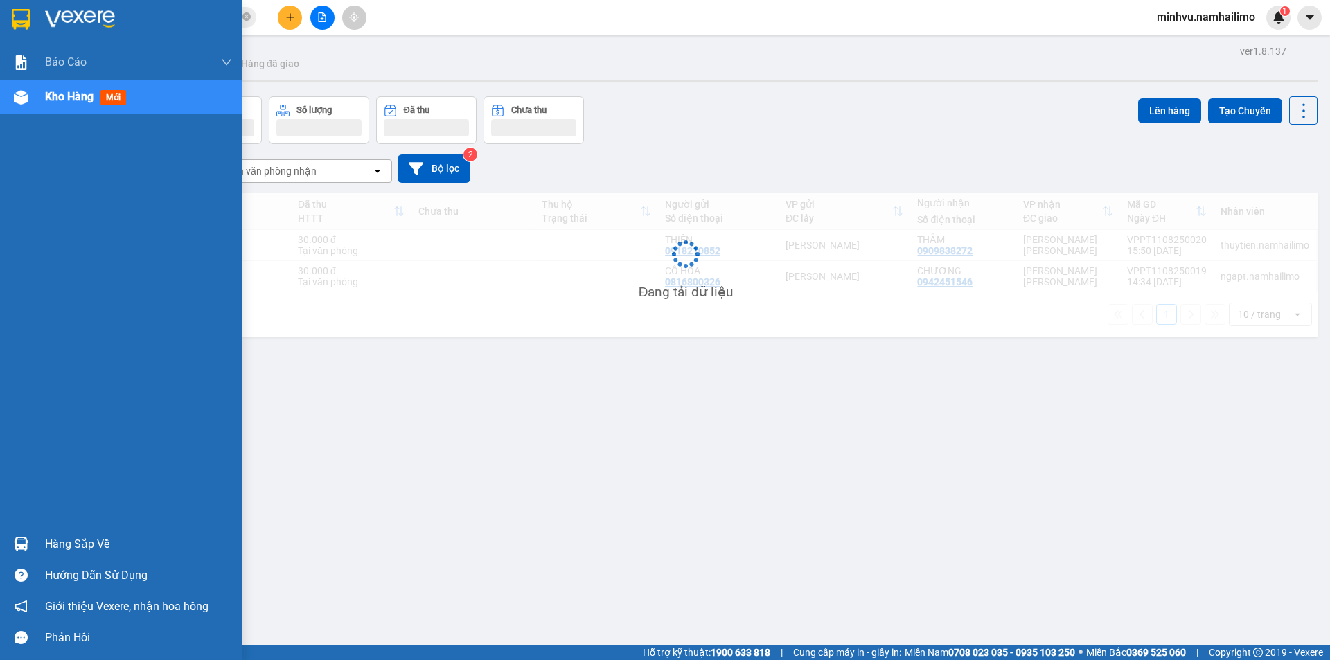
click at [26, 102] on img at bounding box center [21, 97] width 15 height 15
